Goal: Use online tool/utility: Utilize a website feature to perform a specific function

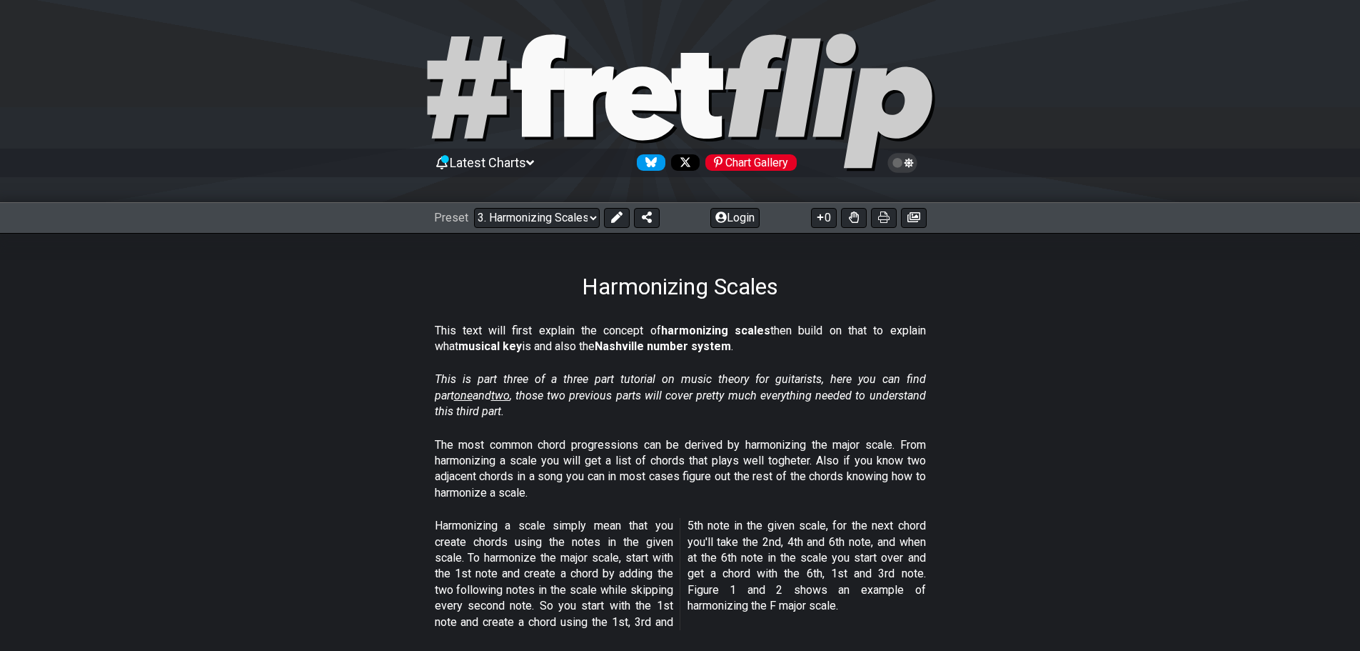
click at [524, 160] on span "Latest Charts" at bounding box center [488, 162] width 76 height 15
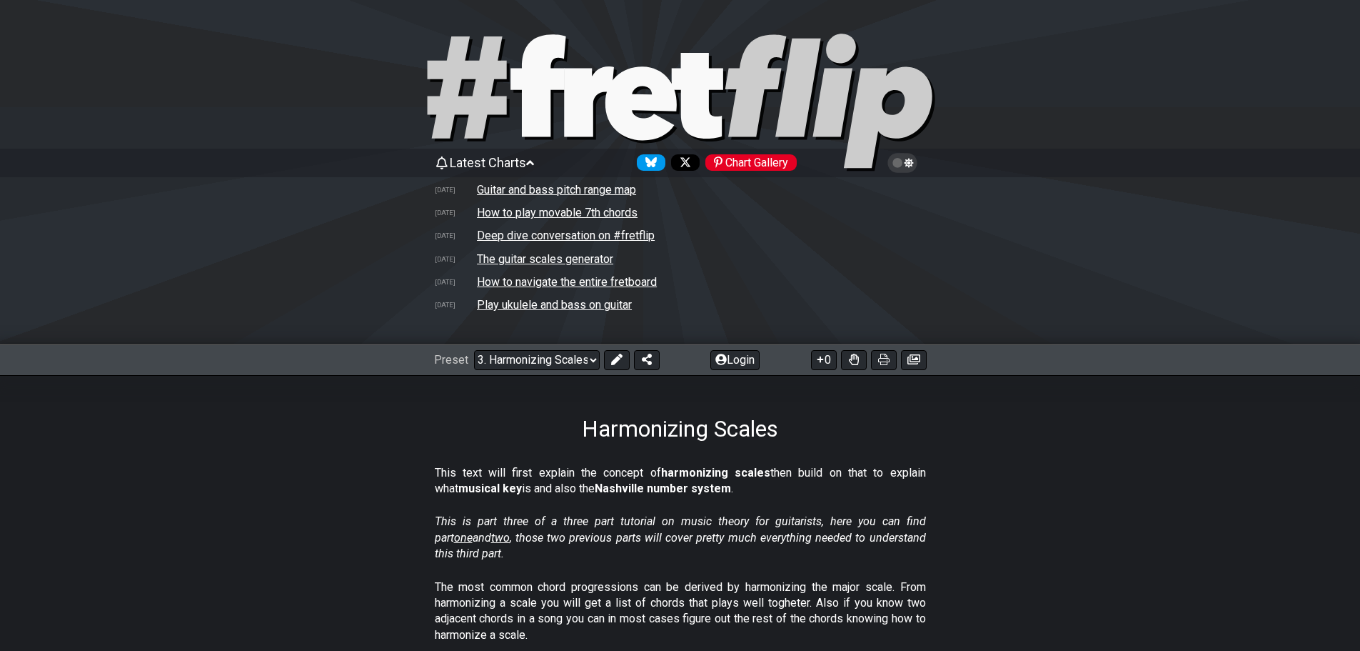
click at [561, 254] on td "The guitar scales generator" at bounding box center [545, 258] width 138 height 15
select select "/guitar-scales-generator"
select select "A"
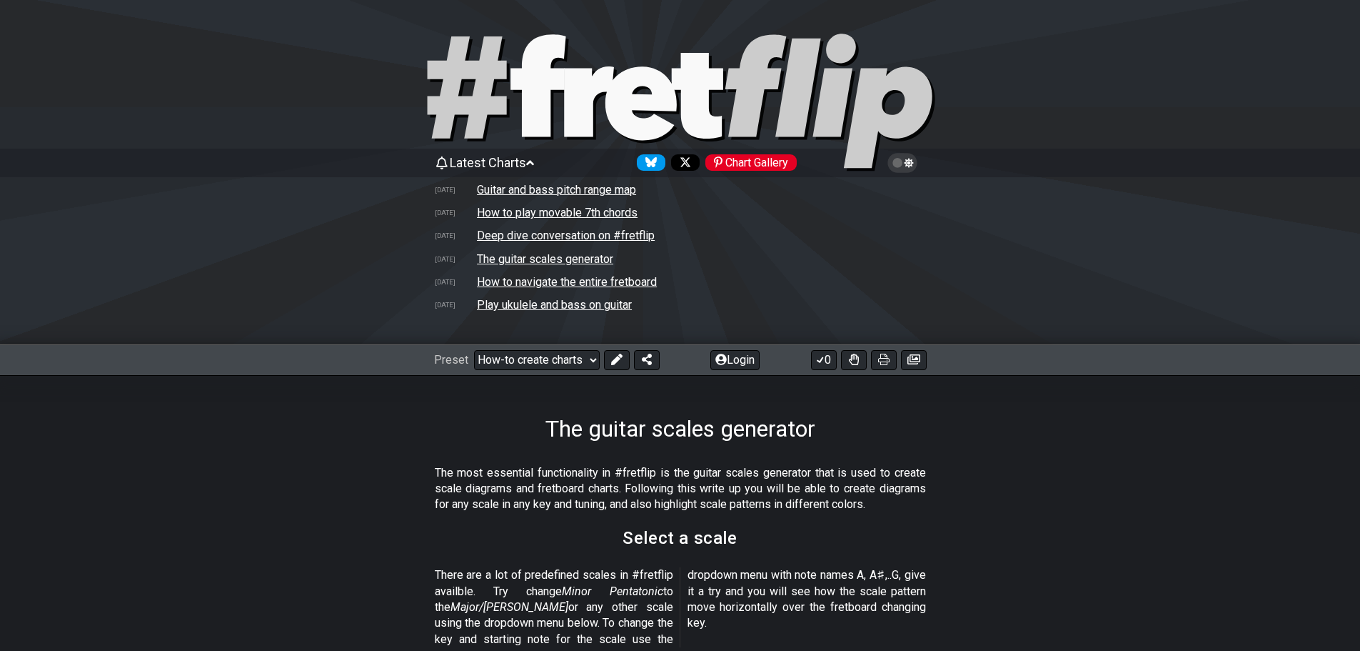
scroll to position [428, 0]
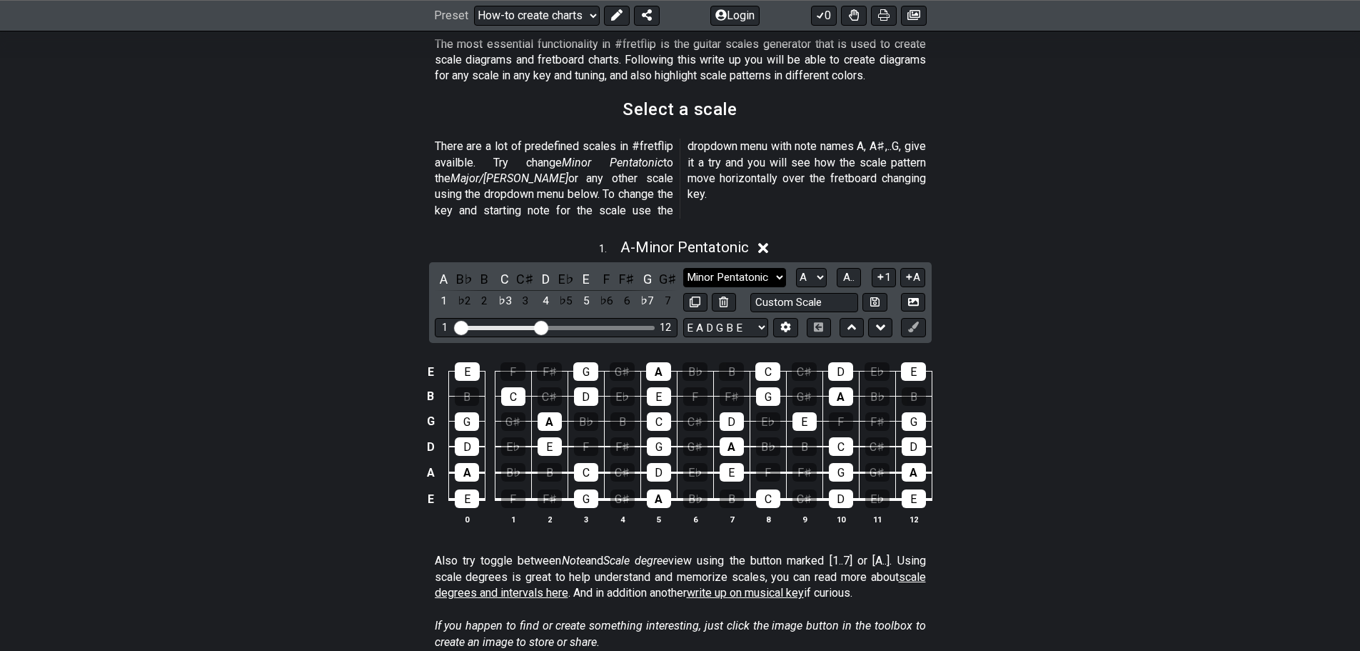
click at [777, 268] on select "Minor Pentatonic New Scale Minor Pentatonic Major Pentatonic Minor Blues Major …" at bounding box center [734, 277] width 103 height 19
select select "Major Pentatonic"
click at [683, 268] on select "Minor Pentatonic New Scale Minor Pentatonic Major Pentatonic Minor Blues Major …" at bounding box center [734, 277] width 103 height 19
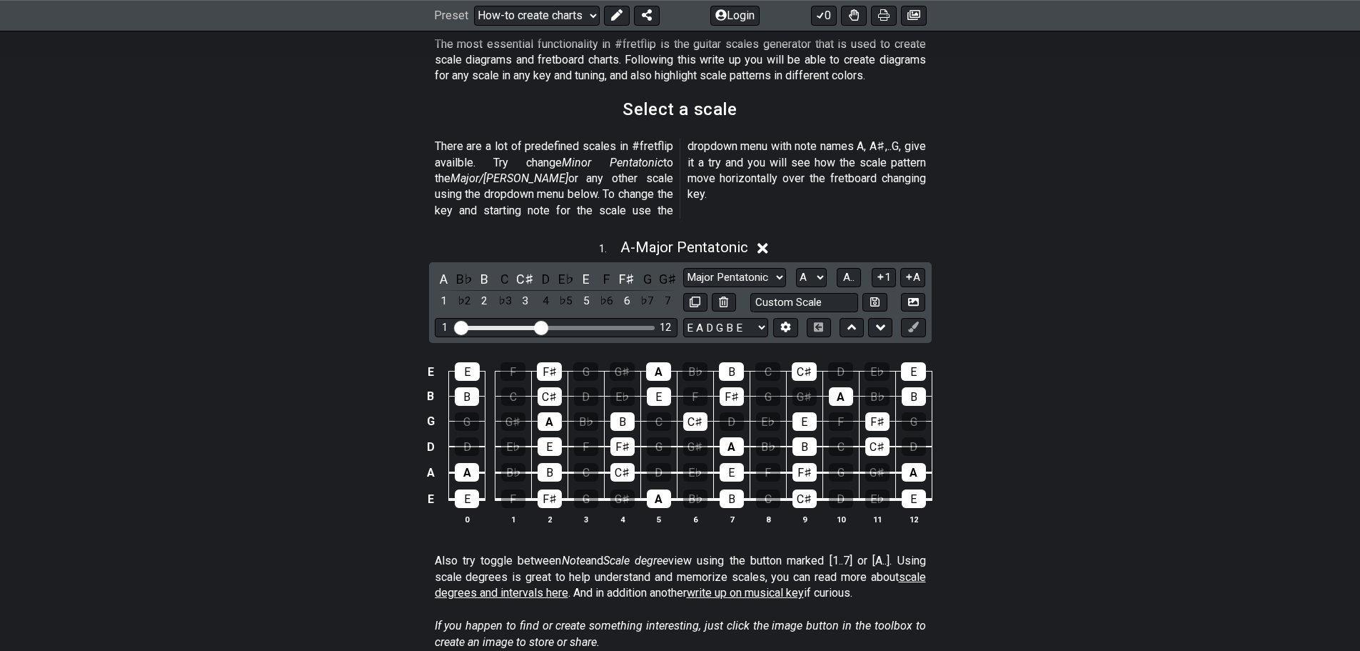
click at [1007, 364] on div "E E F F♯ G G♯ A B♭ B C C♯ D E♭ E B B C C♯ D E♭ E F F♯ G G♯ A B♭ B G G G♯ A B♭ B…" at bounding box center [681, 444] width 1114 height 201
drag, startPoint x: 541, startPoint y: 309, endPoint x: 528, endPoint y: 319, distance: 15.3
click at [528, 326] on input "Visible fret range" at bounding box center [556, 326] width 203 height 0
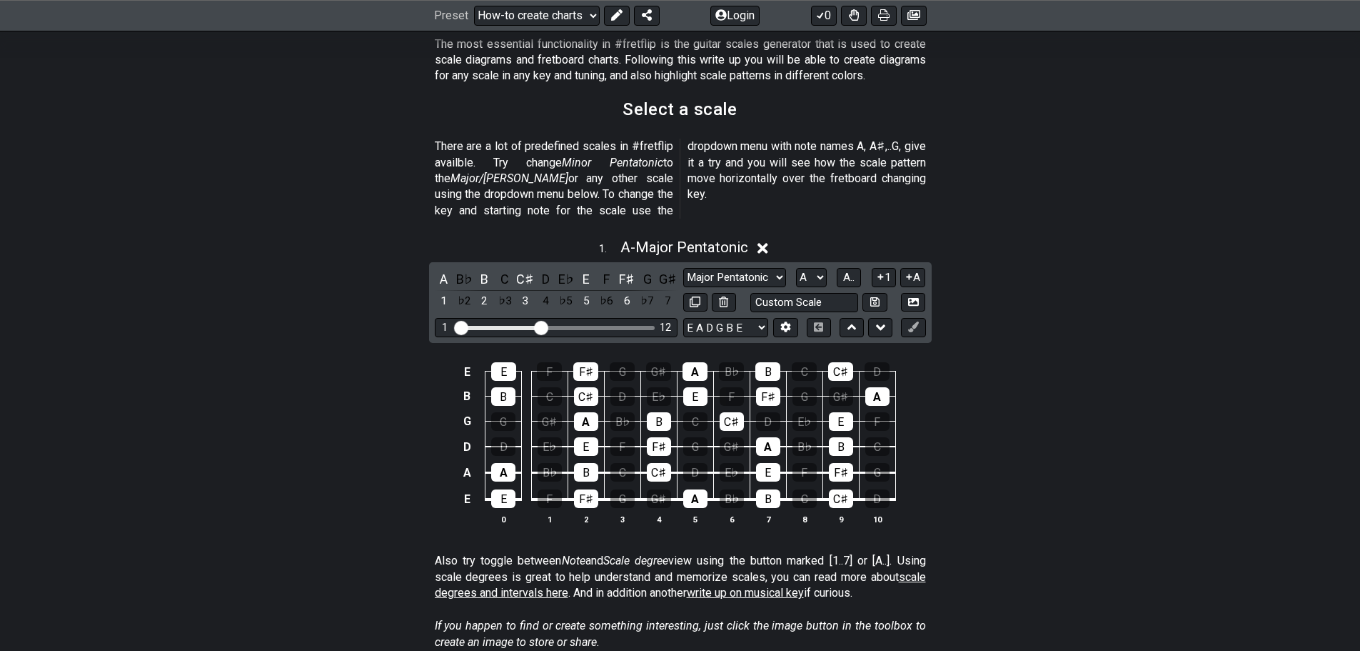
drag, startPoint x: 524, startPoint y: 306, endPoint x: 540, endPoint y: 309, distance: 16.0
click at [540, 326] on input "Visible fret range" at bounding box center [556, 326] width 203 height 0
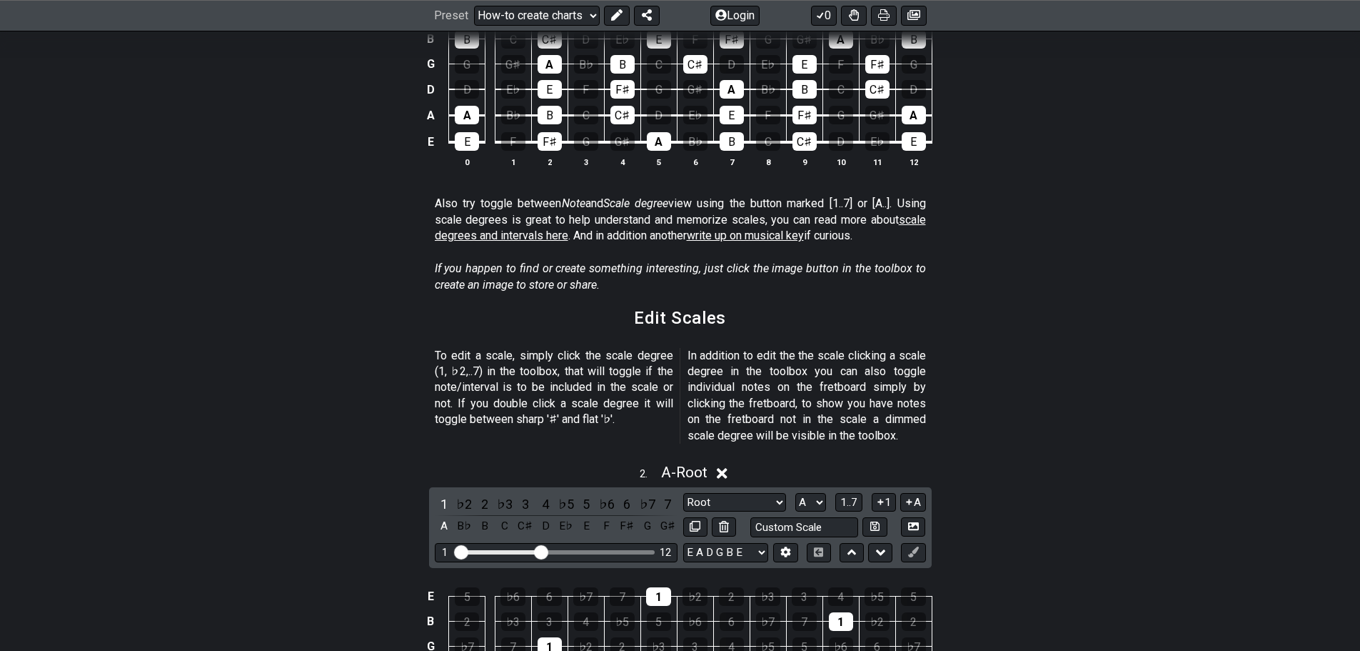
scroll to position [928, 0]
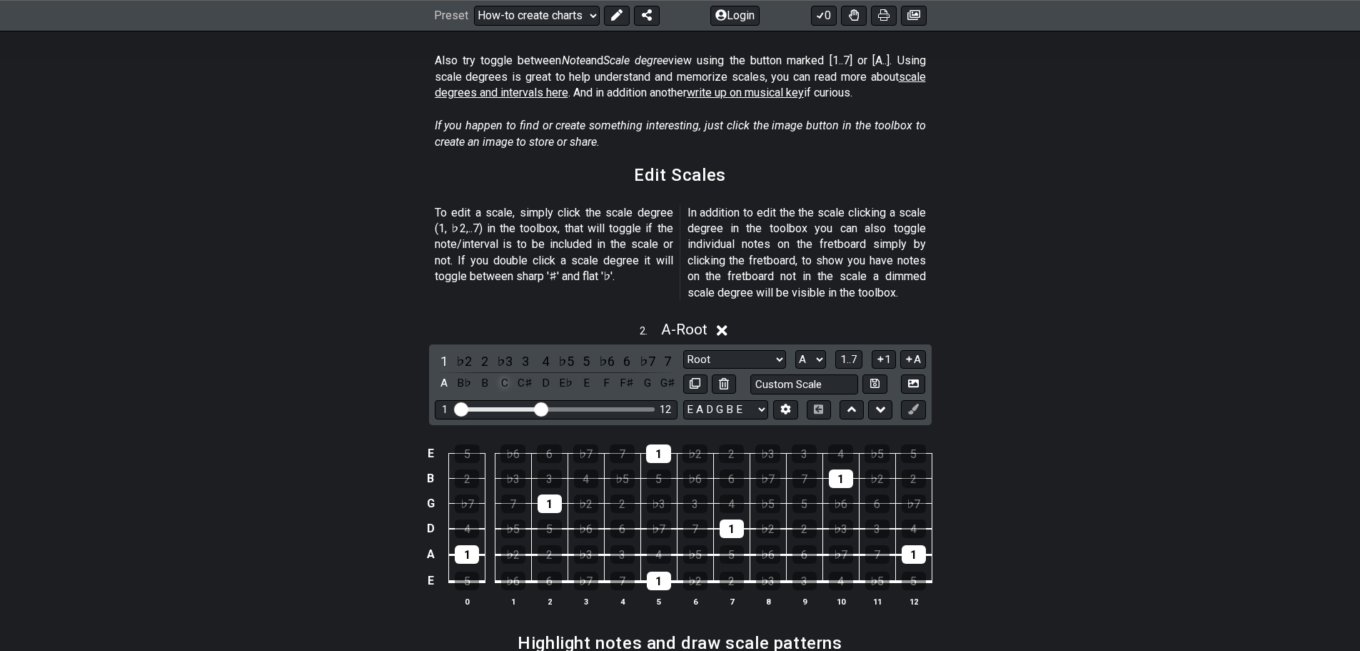
click at [505, 373] on div "C" at bounding box center [505, 382] width 19 height 19
click at [445, 373] on div "A" at bounding box center [444, 382] width 19 height 19
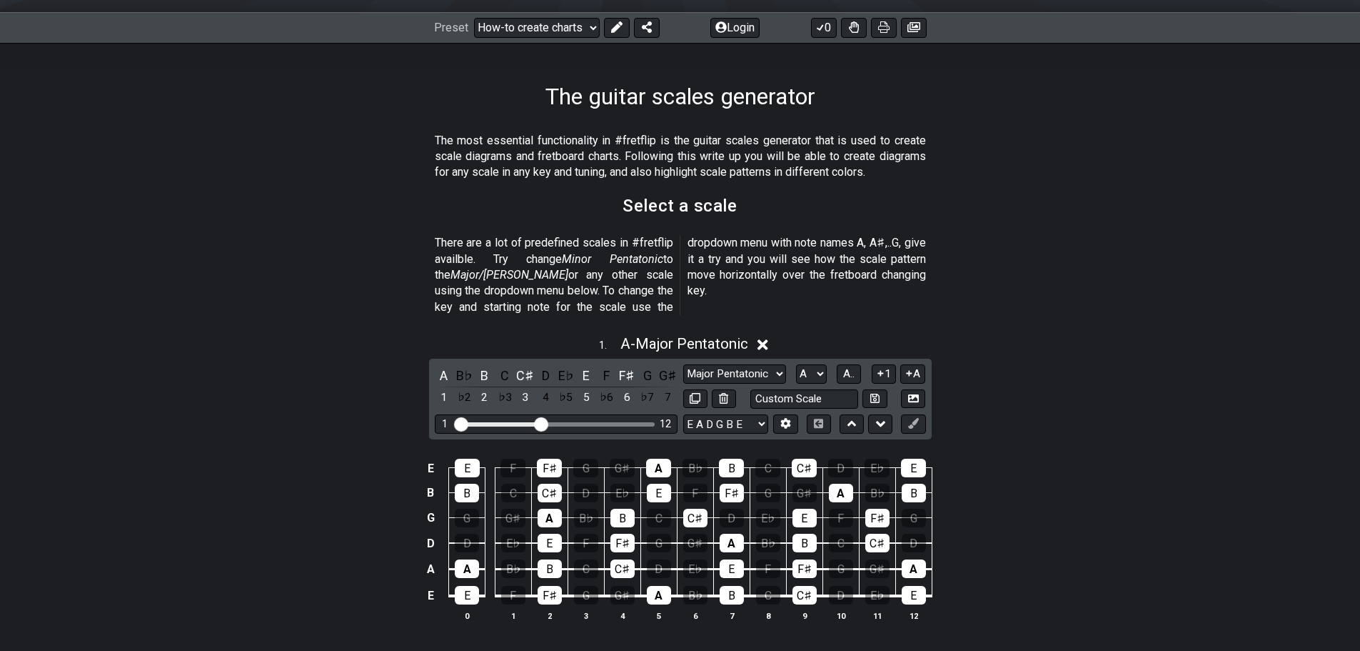
scroll to position [0, 0]
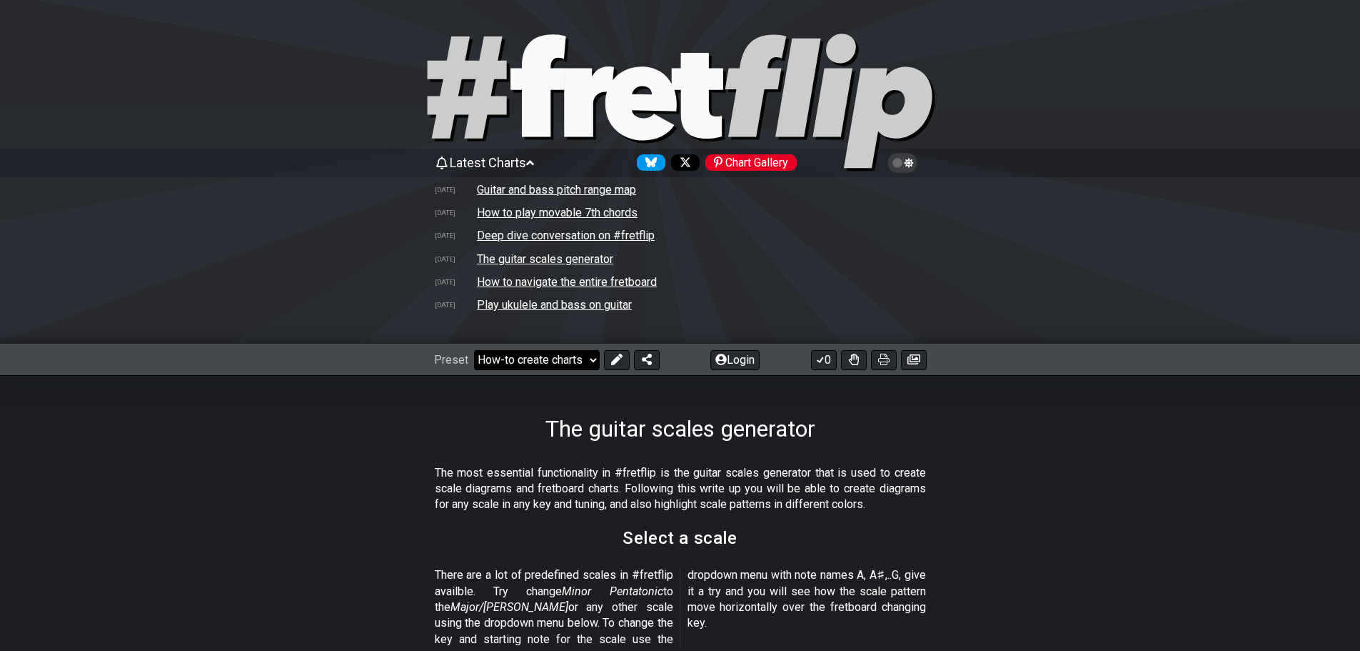
click at [576, 359] on select "Welcome to #fretflip! Initial Preset Custom Preset Minor Pentatonic Major Penta…" at bounding box center [537, 360] width 126 height 20
click at [474, 350] on select "Welcome to #fretflip! Initial Preset Custom Preset Minor Pentatonic Major Penta…" at bounding box center [537, 360] width 126 height 20
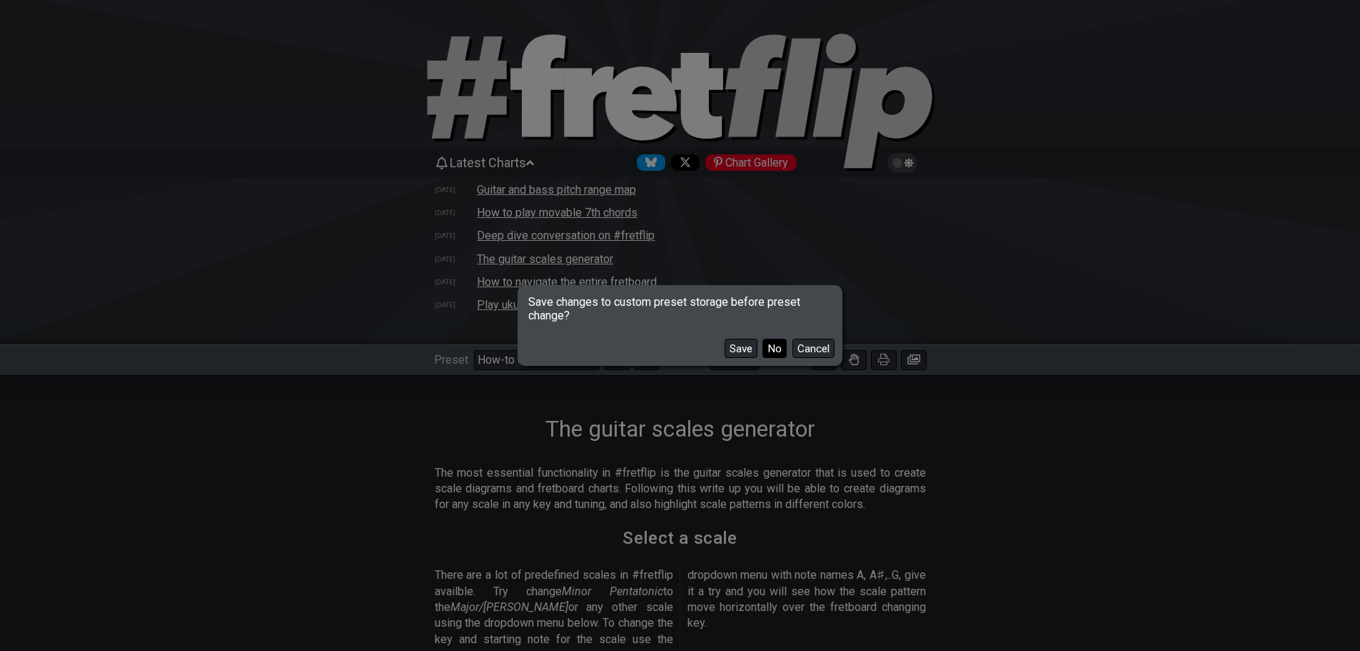
click at [771, 349] on button "No" at bounding box center [775, 348] width 24 height 19
select select "/the-caged-system"
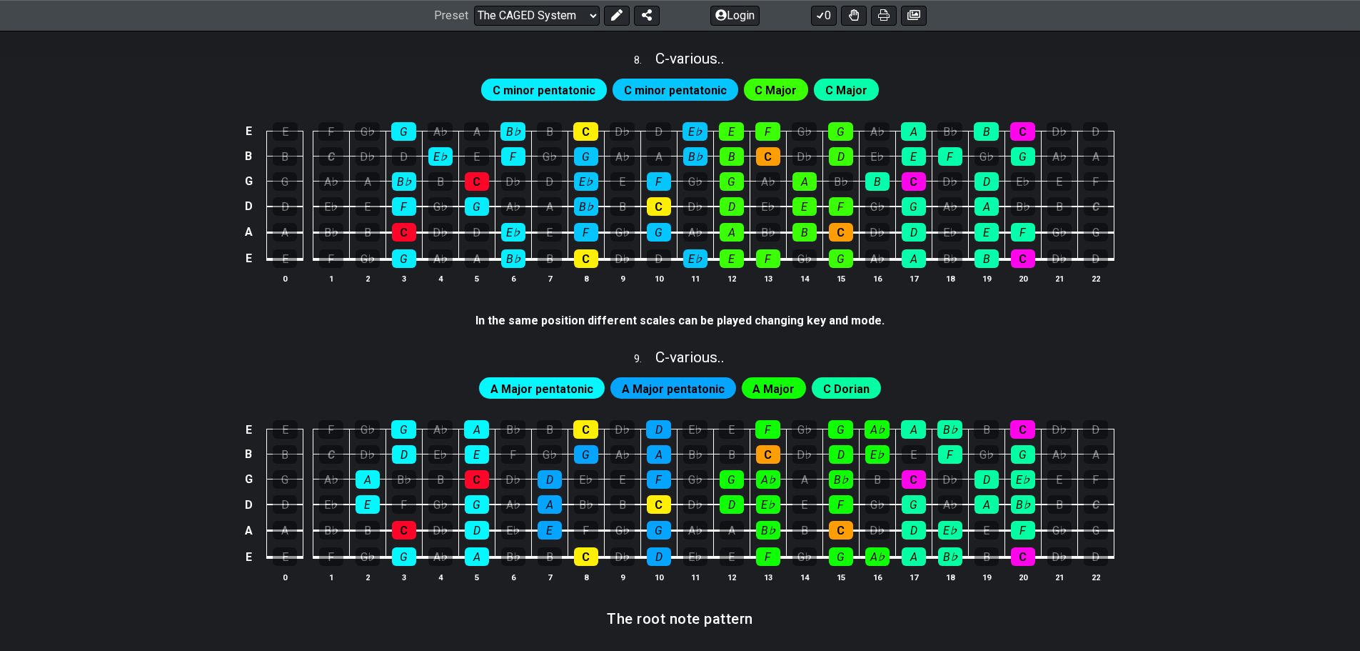
scroll to position [1643, 0]
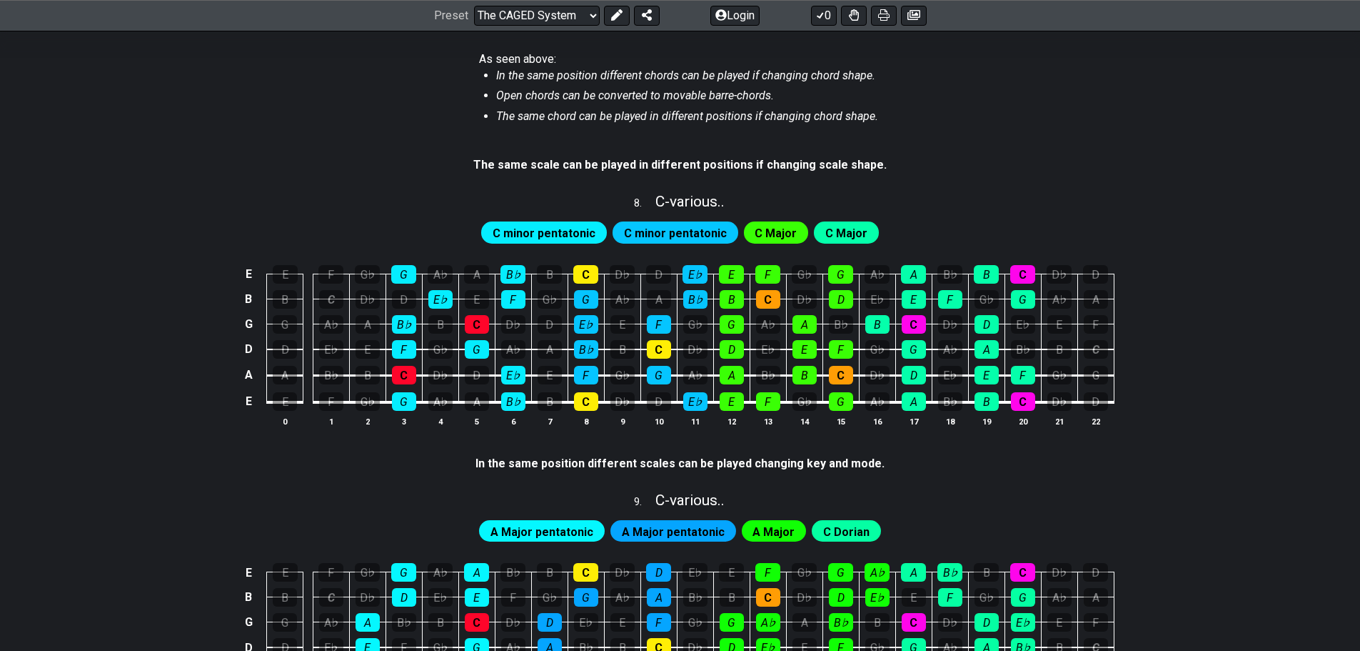
click at [783, 229] on span "C Major" at bounding box center [776, 233] width 42 height 21
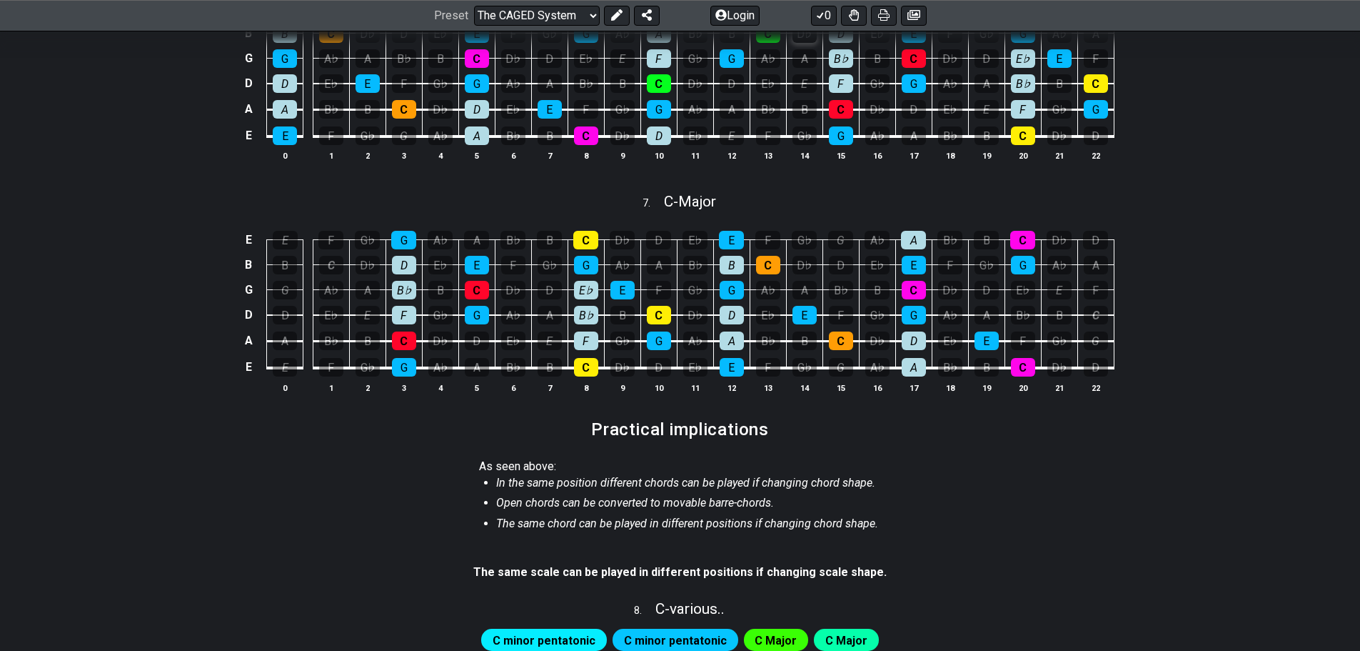
scroll to position [1593, 0]
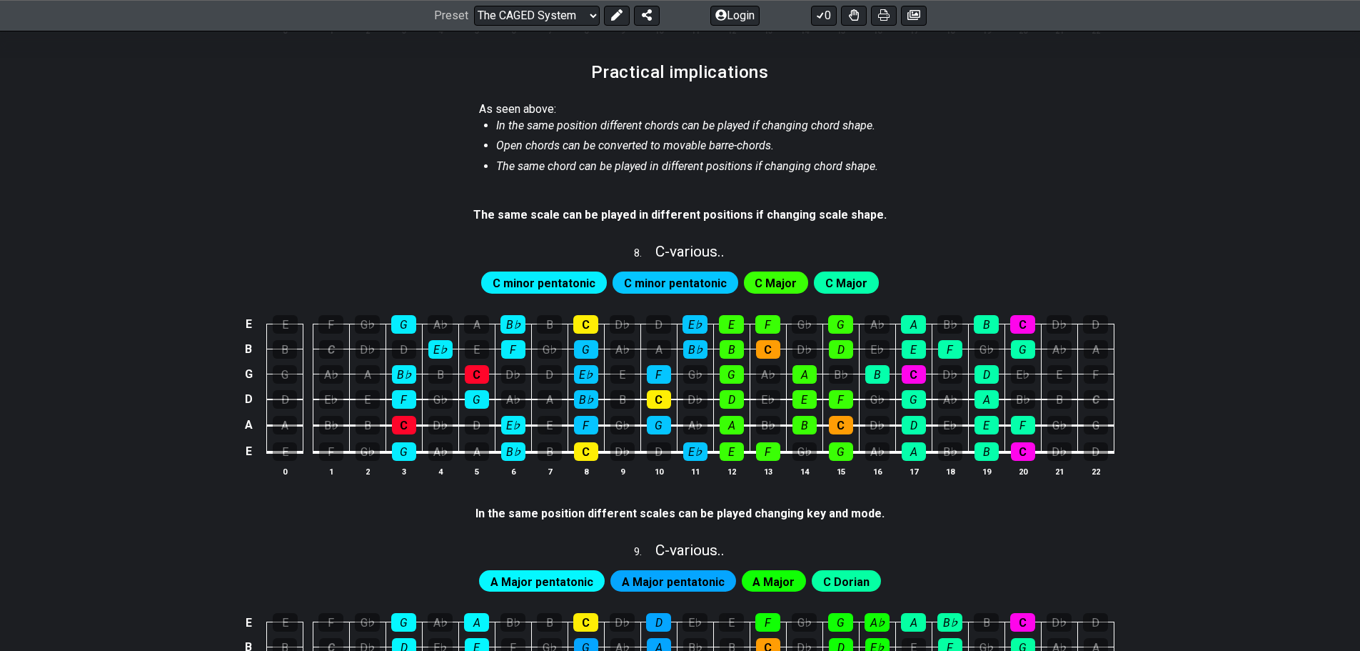
click at [552, 282] on span "C minor pentatonic" at bounding box center [544, 283] width 103 height 21
click at [648, 284] on span "C minor pentatonic" at bounding box center [675, 283] width 103 height 21
click at [814, 286] on div "C Major" at bounding box center [846, 281] width 65 height 21
click at [851, 285] on span "C Major" at bounding box center [847, 283] width 42 height 21
